Goal: Transaction & Acquisition: Purchase product/service

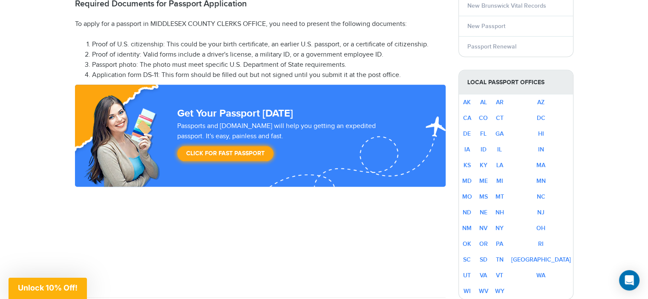
scroll to position [476, 0]
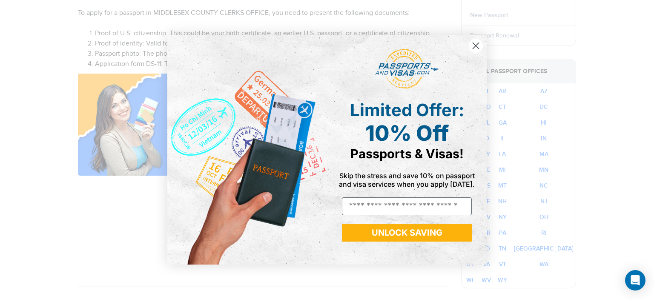
click at [475, 50] on circle "Close dialog" at bounding box center [476, 45] width 14 height 14
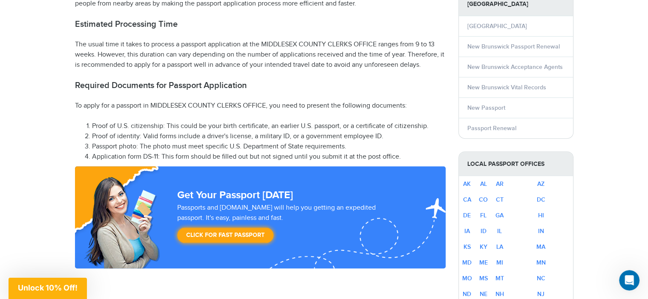
scroll to position [408, 0]
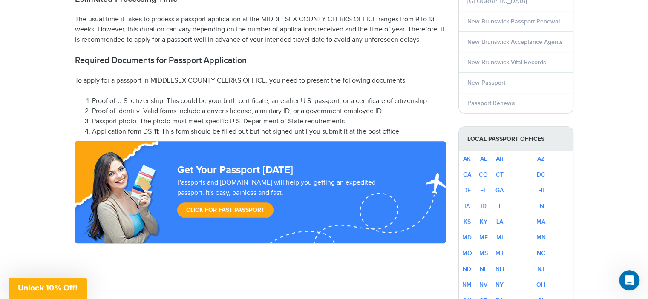
click at [244, 212] on link "Click for Fast Passport" at bounding box center [225, 210] width 96 height 15
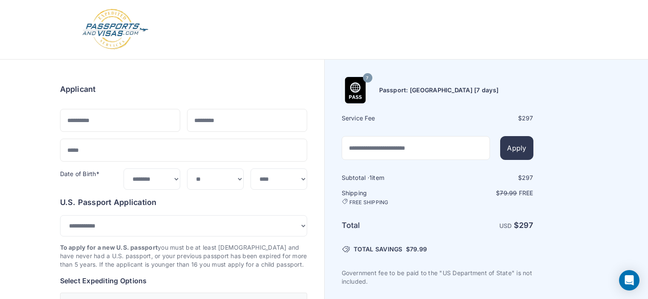
select select "***"
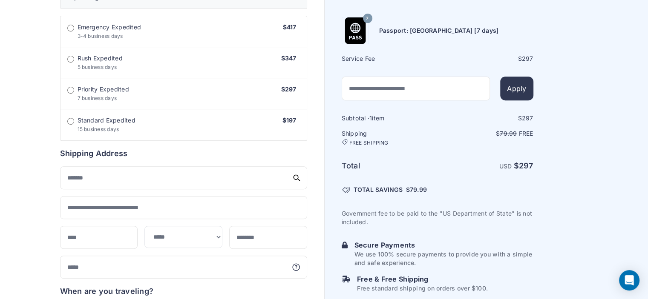
scroll to position [309, 0]
click at [98, 122] on span "Standard Expedited" at bounding box center [106, 120] width 58 height 9
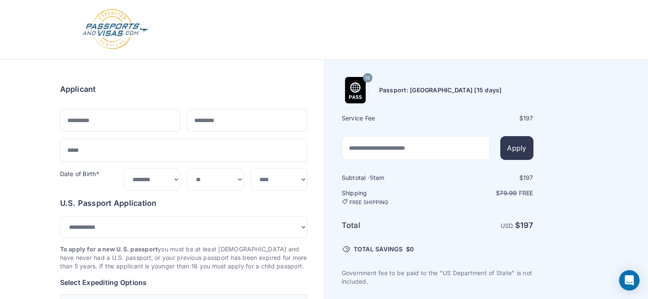
scroll to position [0, 0]
